Goal: Task Accomplishment & Management: Manage account settings

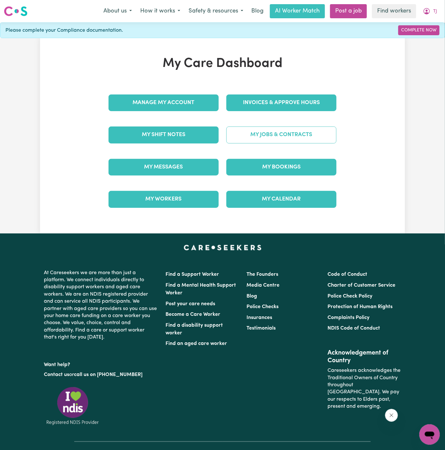
click at [289, 135] on link "My Jobs & Contracts" at bounding box center [281, 134] width 110 height 17
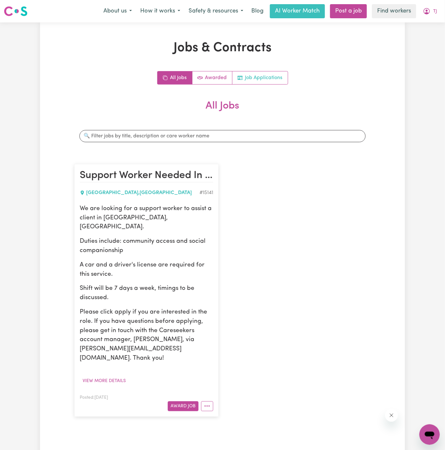
click at [272, 75] on link "Job Applications" at bounding box center [259, 77] width 55 height 13
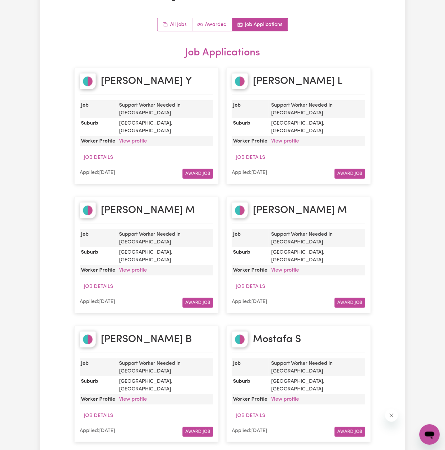
scroll to position [51, 0]
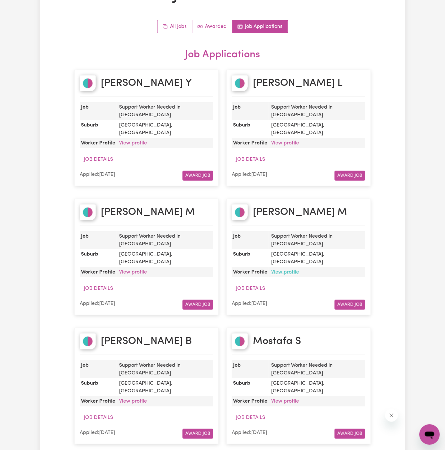
click at [286, 269] on link "View profile" at bounding box center [285, 271] width 28 height 5
click at [132, 140] on link "View profile" at bounding box center [133, 142] width 28 height 5
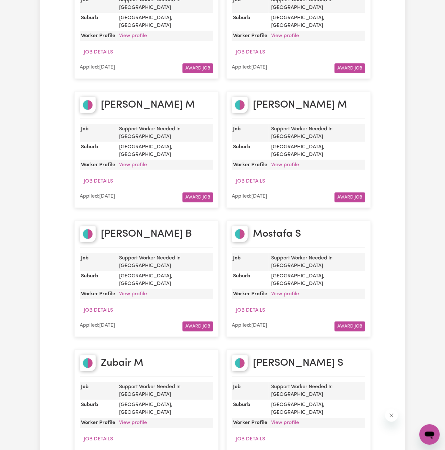
scroll to position [187, 0]
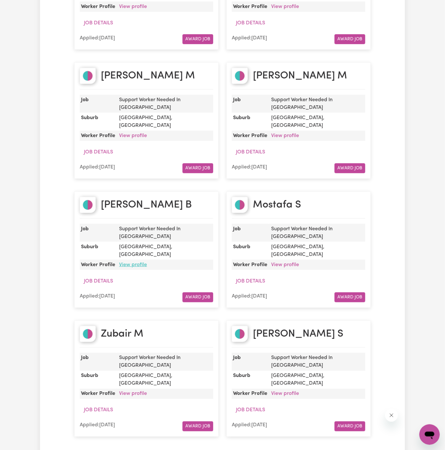
click at [131, 262] on link "View profile" at bounding box center [133, 264] width 28 height 5
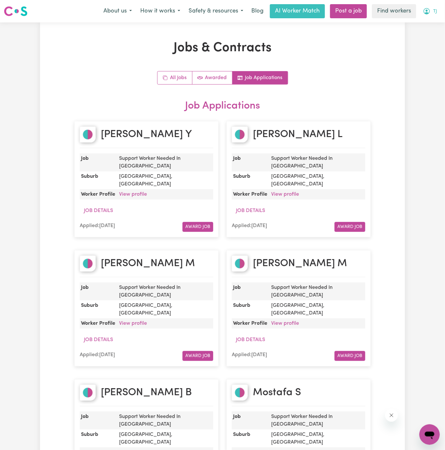
click at [432, 13] on button "TJ" at bounding box center [429, 10] width 22 height 13
click at [432, 34] on link "Logout" at bounding box center [415, 37] width 51 height 12
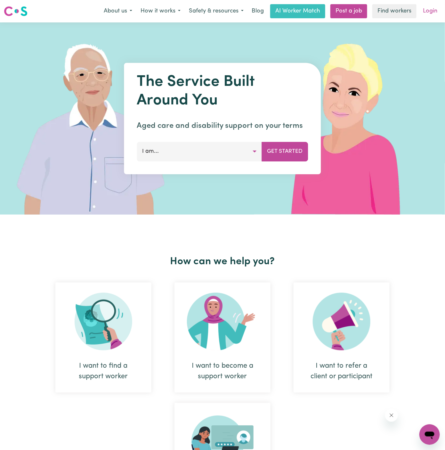
click at [435, 13] on link "Login" at bounding box center [430, 11] width 22 height 14
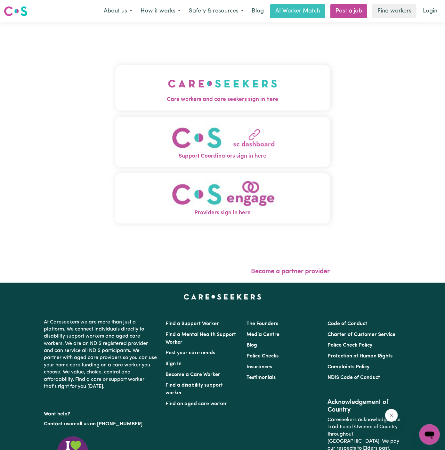
click at [267, 84] on img "Care workers and care seekers sign in here" at bounding box center [222, 84] width 109 height 24
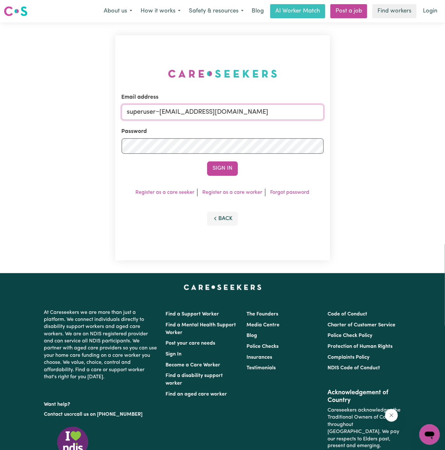
click at [246, 114] on input "superuser~hsgill1336719@gmail.com" at bounding box center [223, 111] width 202 height 15
drag, startPoint x: 160, startPoint y: 112, endPoint x: 342, endPoint y: 111, distance: 182.1
click at [342, 111] on div "Email address superuser~hsgill1336719@gmail.com Password Sign In Register as a …" at bounding box center [222, 147] width 445 height 251
paste input "MVanDoornAPS@careseekers.com.au"
type input "superuser~MVanDoornAPS@careseekers.com.au"
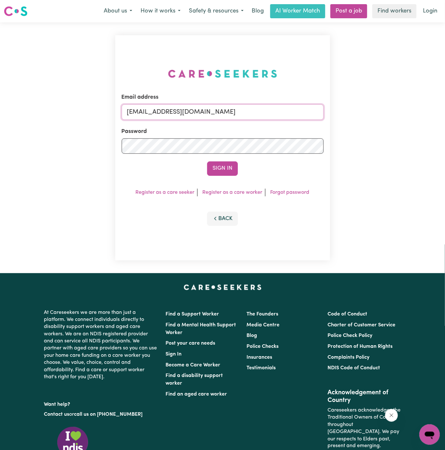
click at [207, 161] on button "Sign In" at bounding box center [222, 168] width 31 height 14
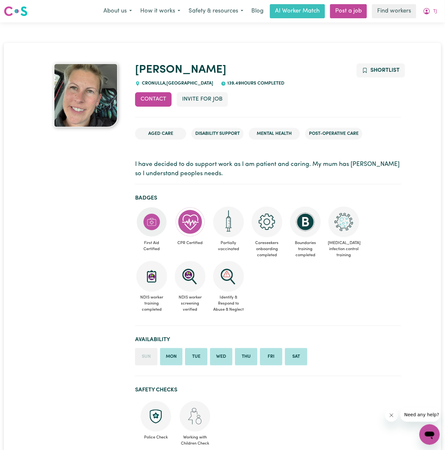
click at [150, 86] on div "CRONULLA , [GEOGRAPHIC_DATA]" at bounding box center [174, 83] width 78 height 7
copy span "CRONULLA"
click at [166, 72] on link "[PERSON_NAME]" at bounding box center [180, 69] width 91 height 11
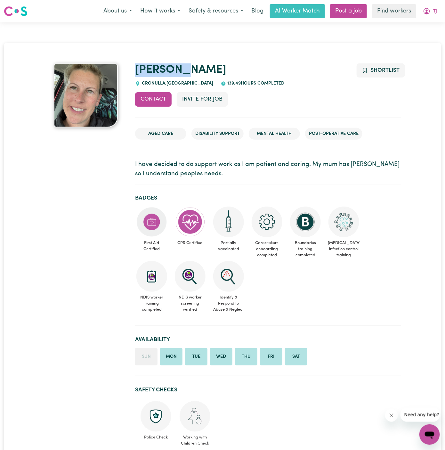
drag, startPoint x: 196, startPoint y: 71, endPoint x: 133, endPoint y: 69, distance: 62.7
copy link "[PERSON_NAME]"
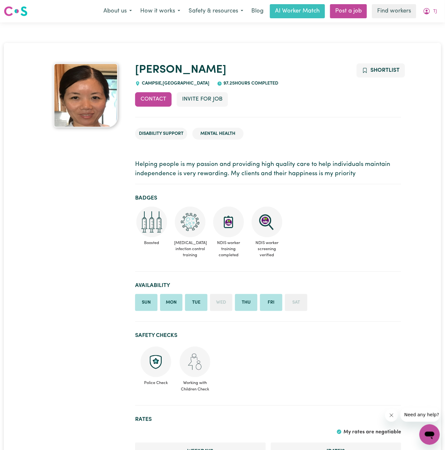
click at [145, 83] on span "CAMPSIE , New South Wales" at bounding box center [174, 83] width 69 height 5
copy span "CAMPSIE"
click at [161, 70] on h1 "Amy" at bounding box center [268, 69] width 266 height 13
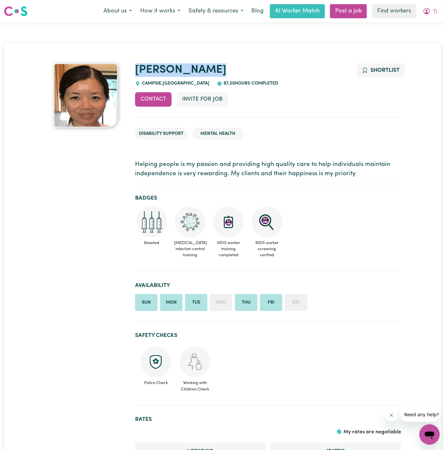
click at [161, 70] on h1 "Amy" at bounding box center [268, 69] width 266 height 13
copy link "Amy"
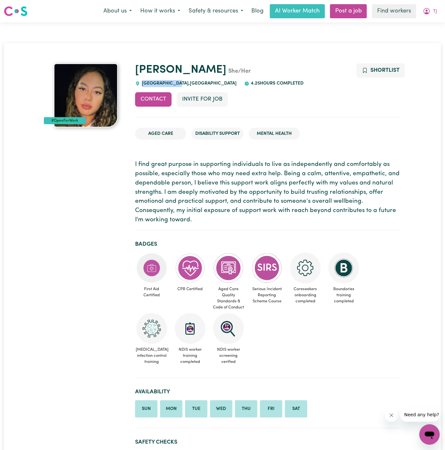
drag, startPoint x: 181, startPoint y: 83, endPoint x: 137, endPoint y: 82, distance: 44.5
click at [137, 82] on div "RAMSGATE BEACH , New South Wales" at bounding box center [185, 83] width 101 height 7
copy span "RAMSGATE BEACH"
click at [147, 66] on link "Falisha" at bounding box center [180, 69] width 91 height 11
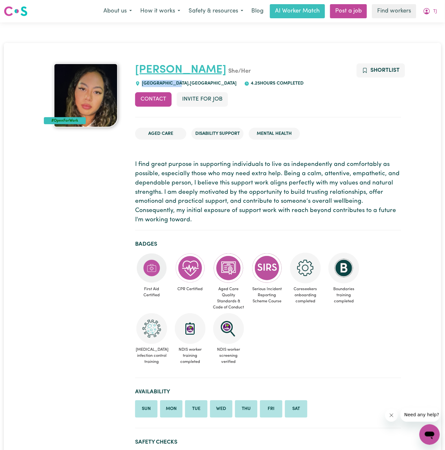
click at [147, 66] on link "Falisha" at bounding box center [180, 69] width 91 height 11
drag, startPoint x: 132, startPoint y: 70, endPoint x: 169, endPoint y: 67, distance: 36.9
copy link "Falisha"
